Goal: Task Accomplishment & Management: Manage account settings

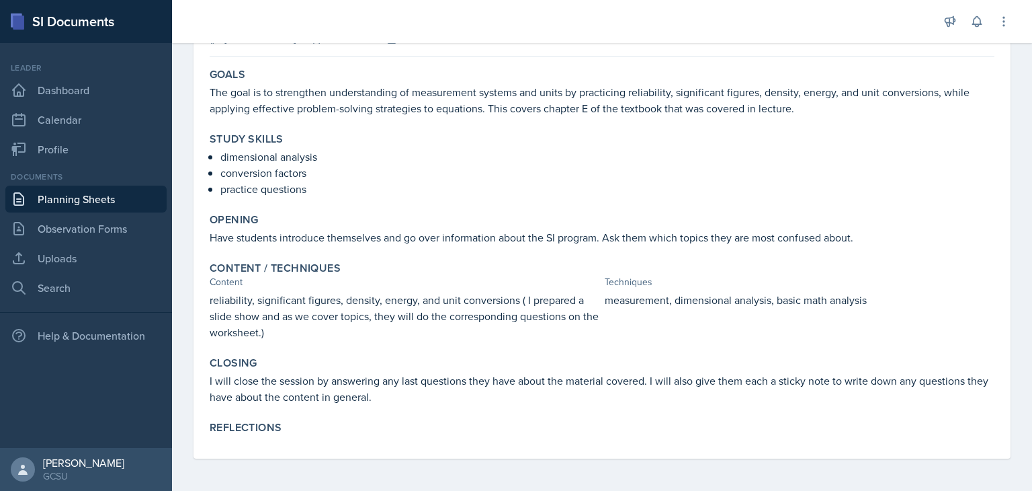
scroll to position [83, 0]
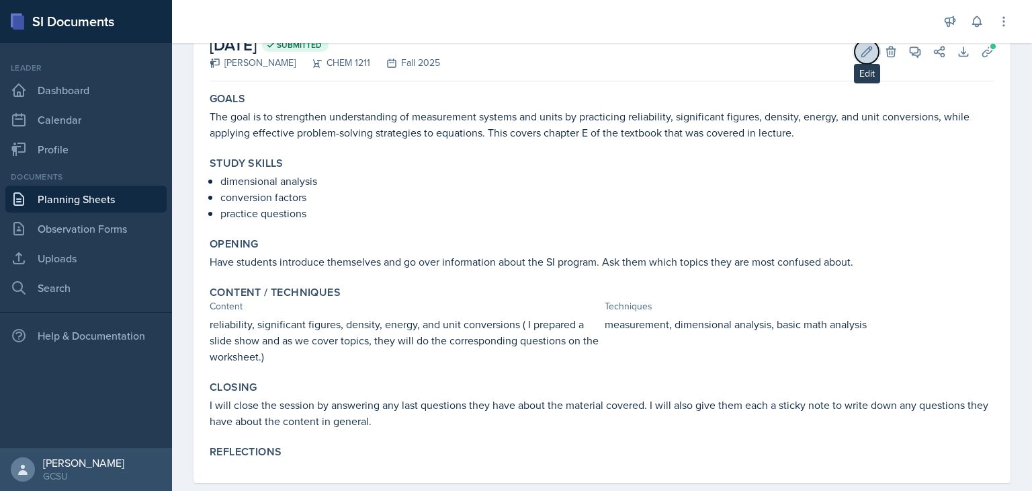
click at [855, 58] on button "Edit" at bounding box center [867, 52] width 24 height 24
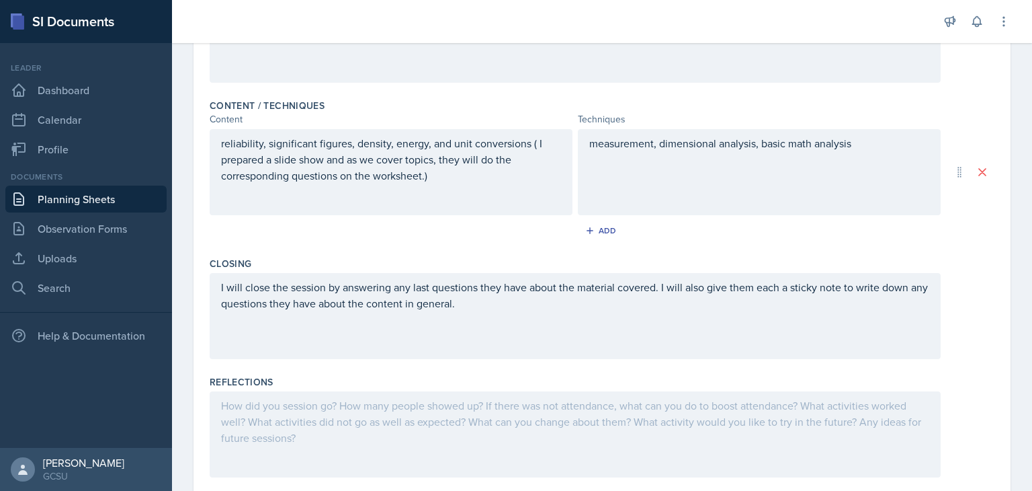
scroll to position [401, 0]
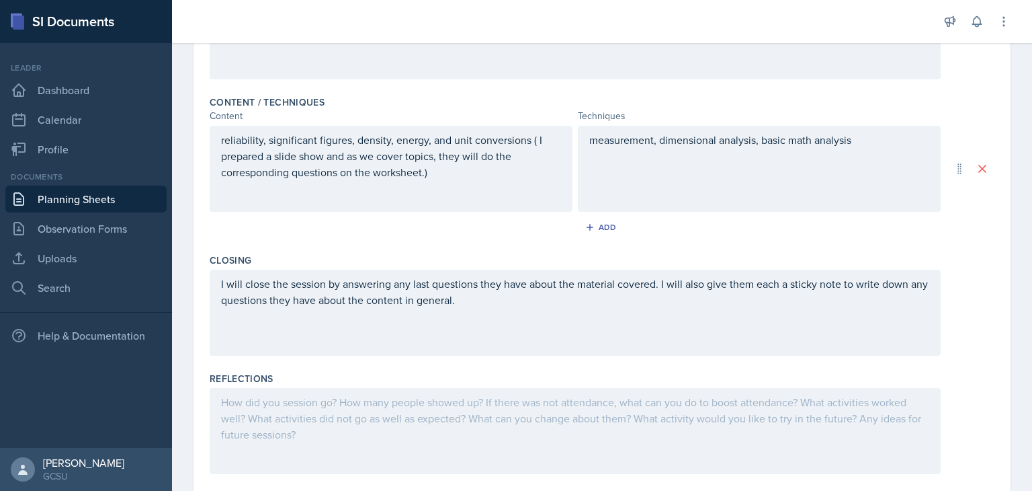
click at [796, 159] on div "measurement, dimensional analysis, basic math analysis" at bounding box center [759, 169] width 363 height 86
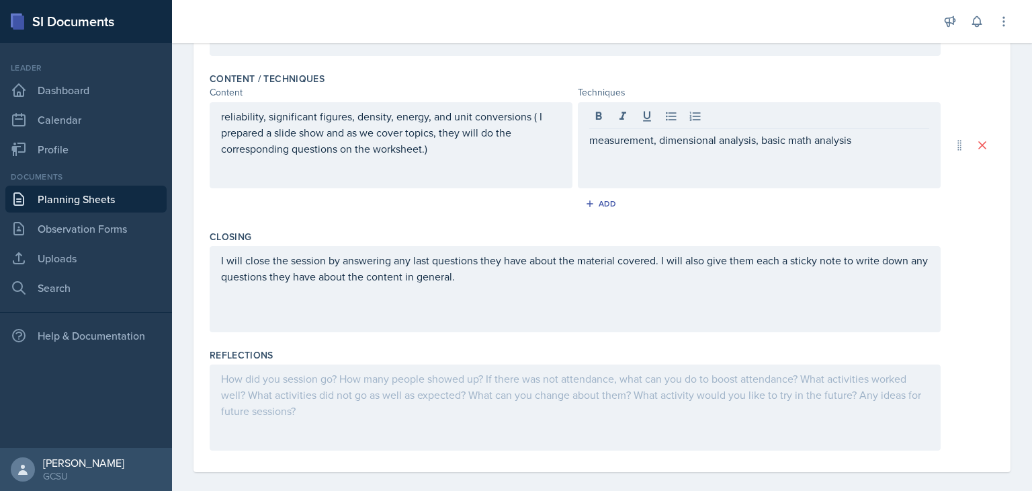
click at [796, 159] on div "measurement, dimensional analysis, basic math analysis" at bounding box center [759, 145] width 363 height 86
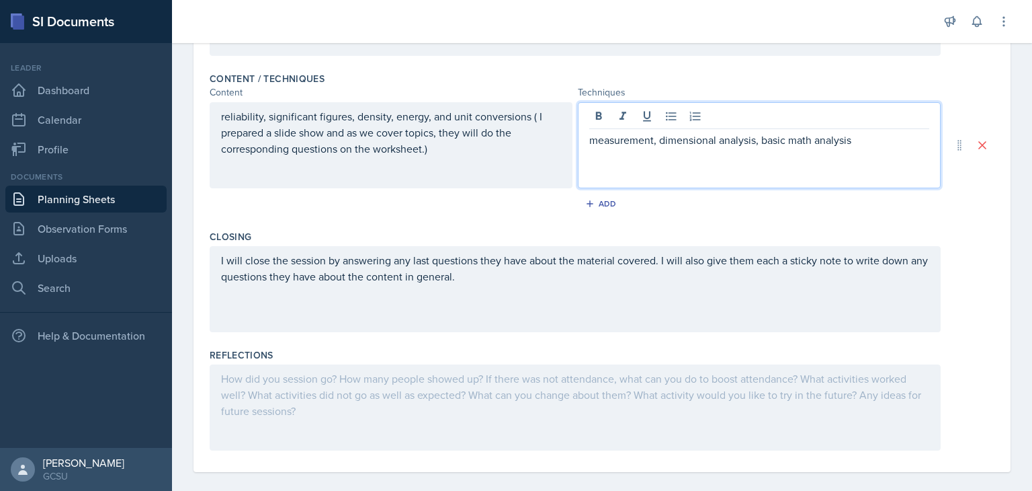
click at [714, 129] on div "measurement, dimensional analysis, basic math analysis" at bounding box center [759, 145] width 363 height 86
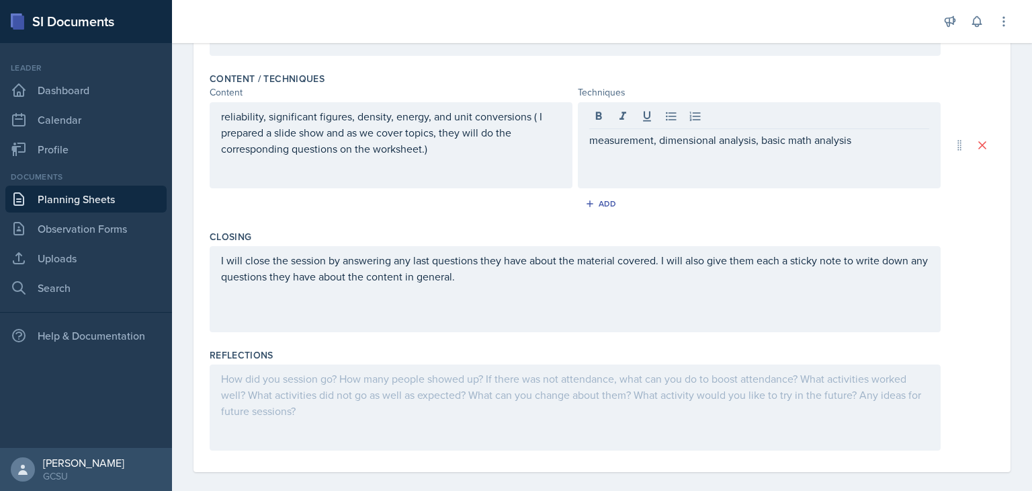
click at [714, 129] on div "measurement, dimensional analysis, basic math analysis" at bounding box center [759, 145] width 363 height 86
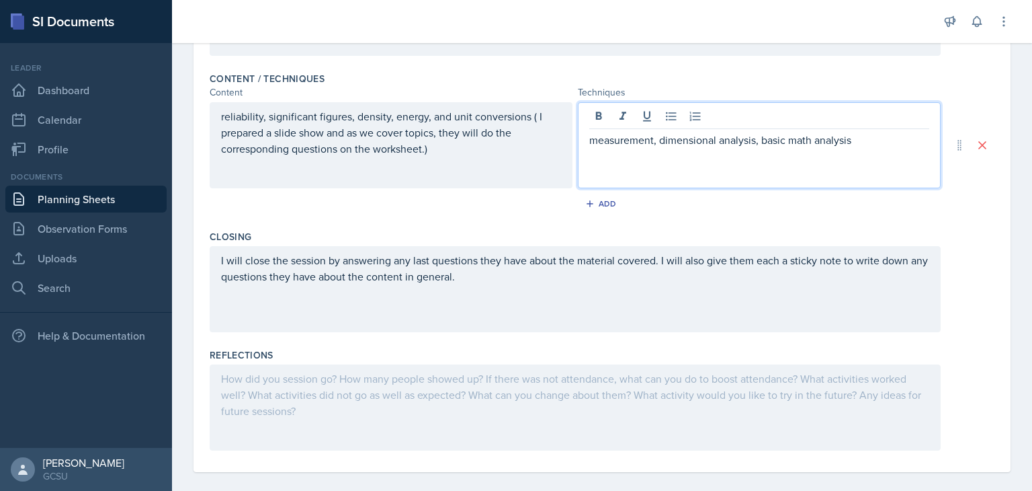
click at [710, 138] on p "measurement, dimensional analysis, basic math analysis" at bounding box center [759, 140] width 340 height 16
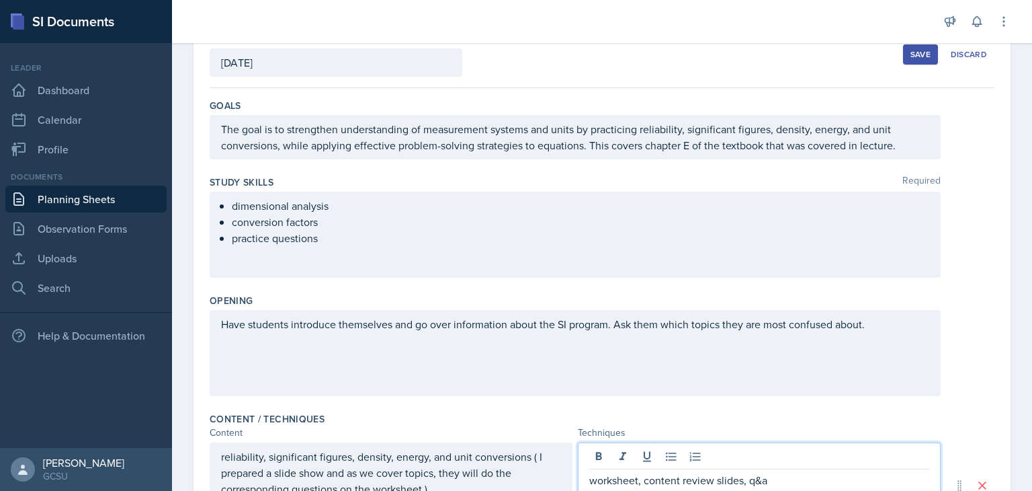
scroll to position [0, 0]
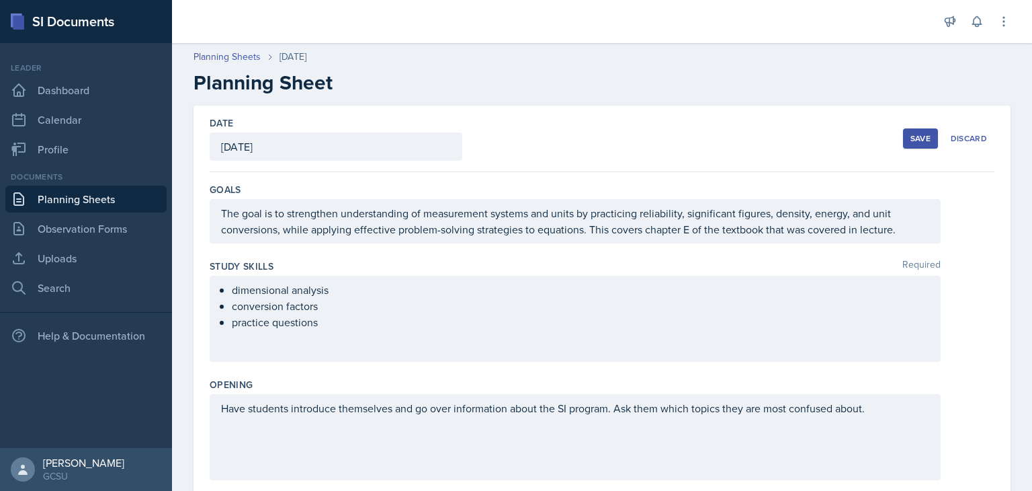
click at [903, 148] on button "Save" at bounding box center [920, 138] width 35 height 20
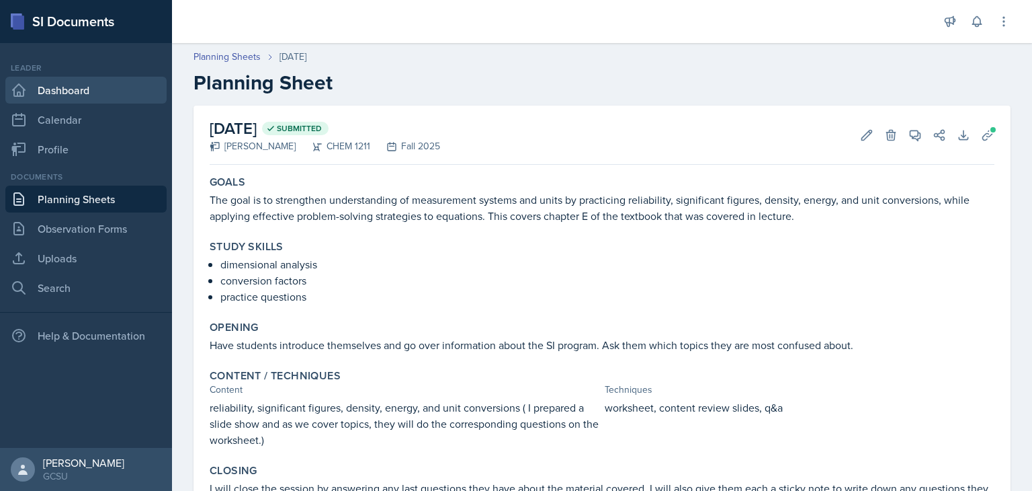
click at [100, 92] on link "Dashboard" at bounding box center [85, 90] width 161 height 27
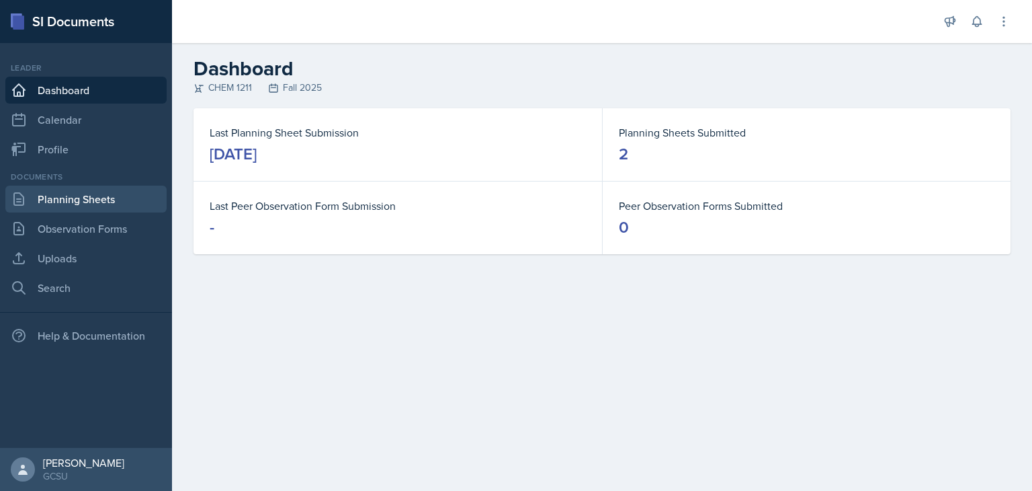
click at [91, 206] on link "Planning Sheets" at bounding box center [85, 198] width 161 height 27
